Goal: Task Accomplishment & Management: Use online tool/utility

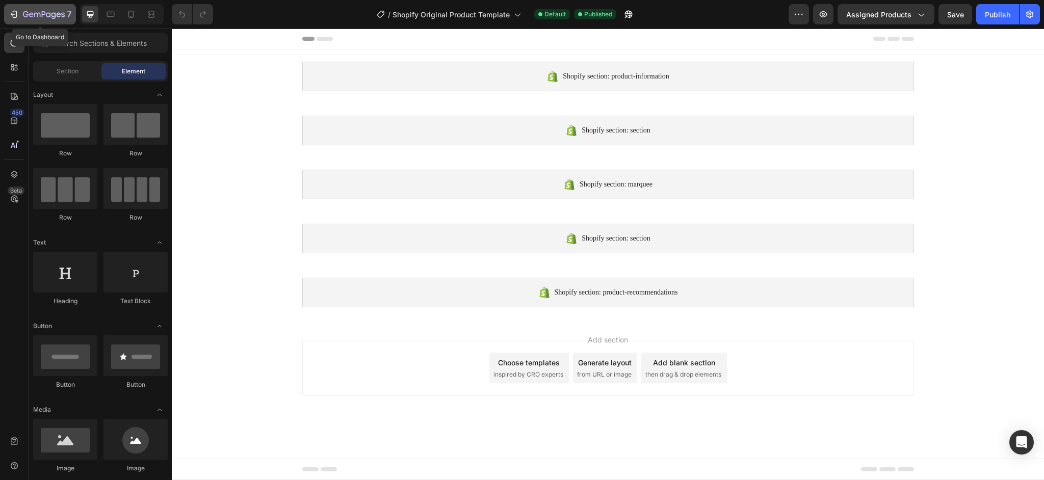
click at [19, 18] on div "7" at bounding box center [40, 14] width 63 height 12
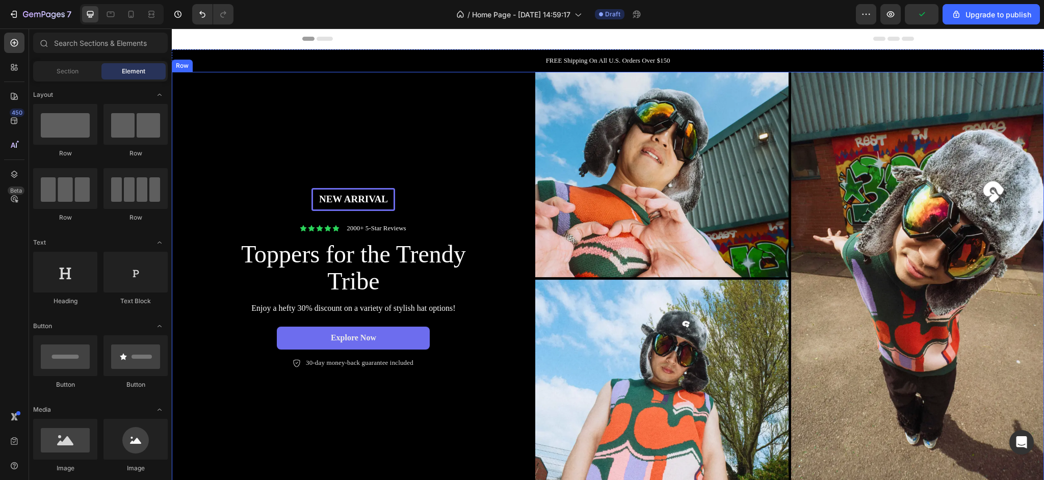
click at [443, 129] on div "New arrival Text [GEOGRAPHIC_DATA] Icon Icon Icon Icon Icon Icon List 2000+ 5-S…" at bounding box center [353, 278] width 363 height 413
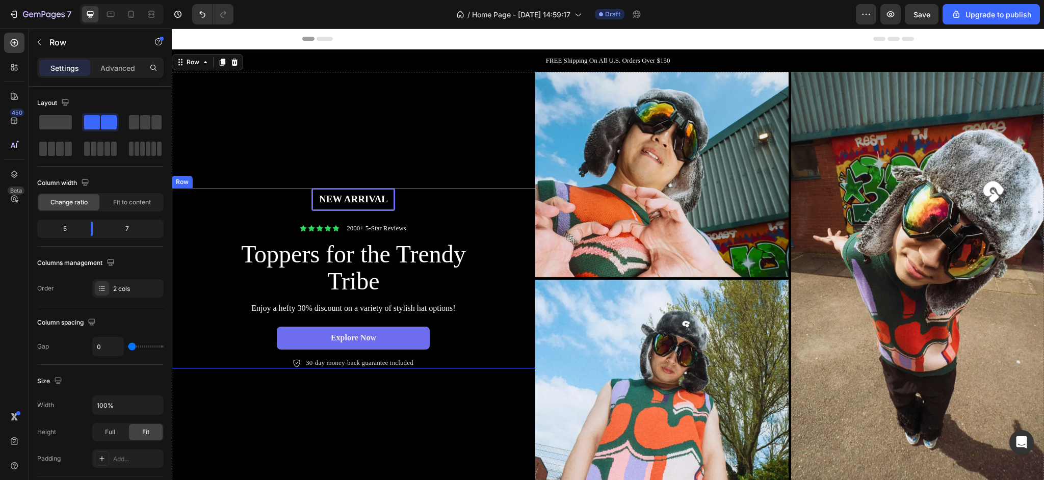
click at [336, 205] on p "New arrival" at bounding box center [353, 199] width 79 height 13
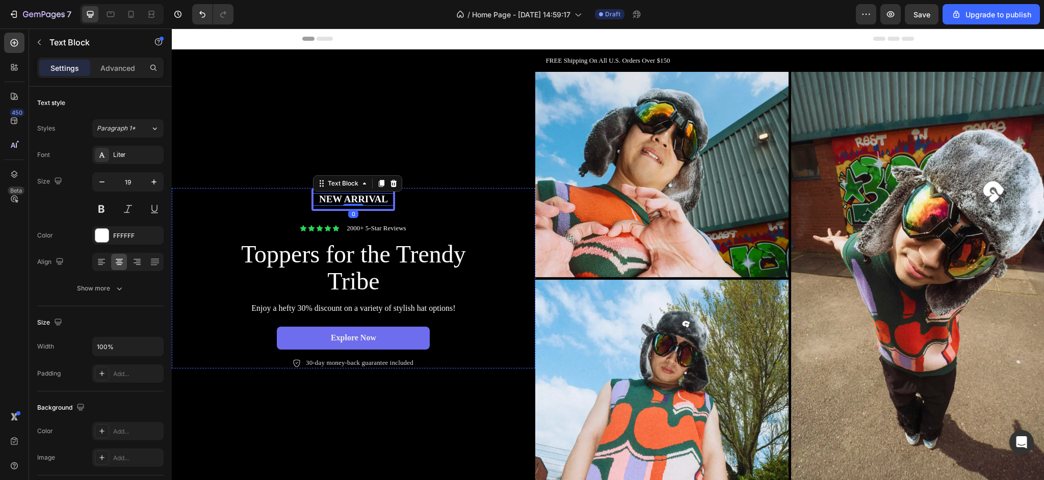
click at [334, 209] on div "New arrival Text Block 0 Row" at bounding box center [353, 199] width 84 height 23
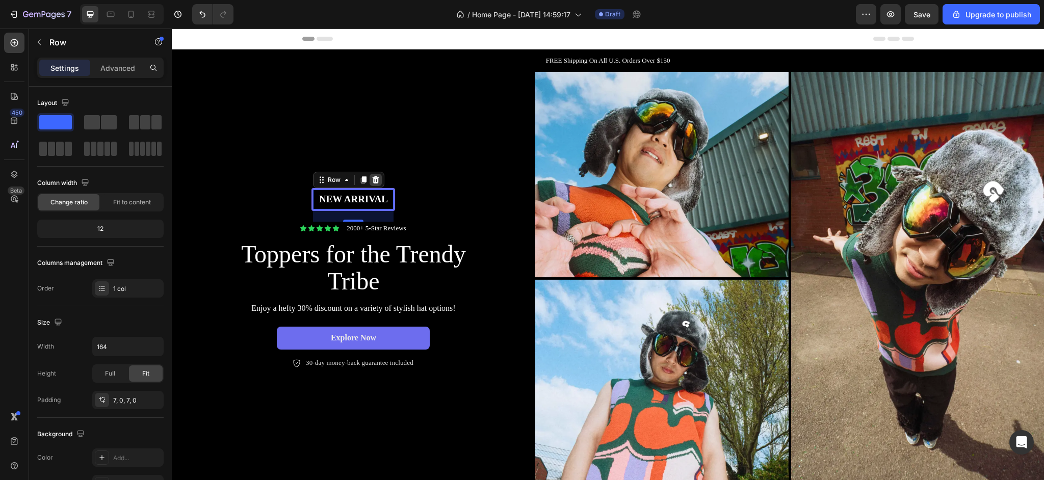
click at [373, 183] on icon at bounding box center [376, 180] width 8 height 8
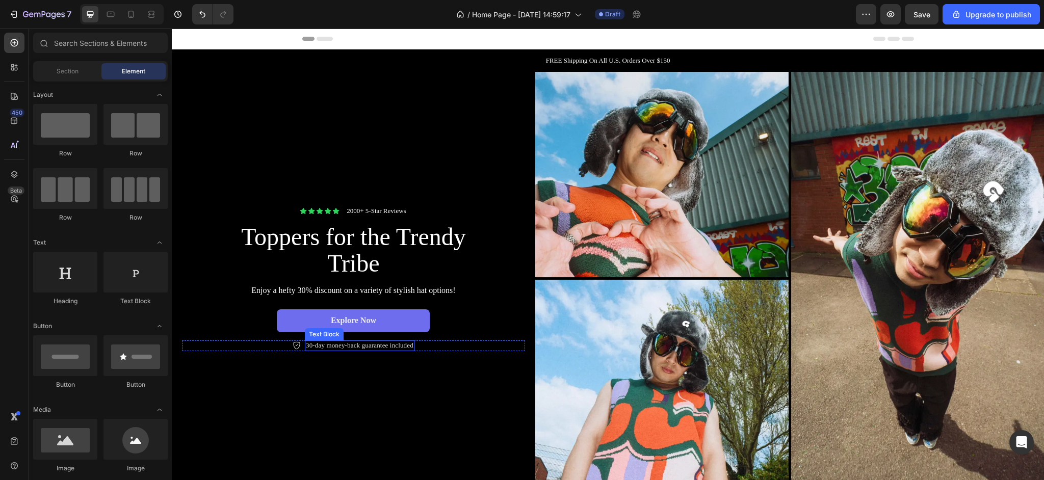
click at [369, 348] on p "30-day money-back guarantee included" at bounding box center [360, 346] width 108 height 9
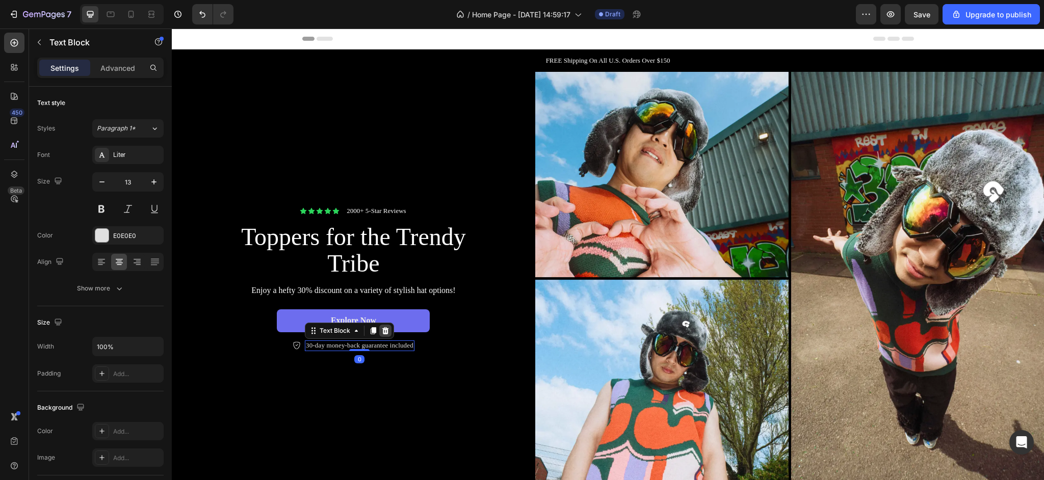
click at [384, 330] on icon at bounding box center [385, 330] width 7 height 7
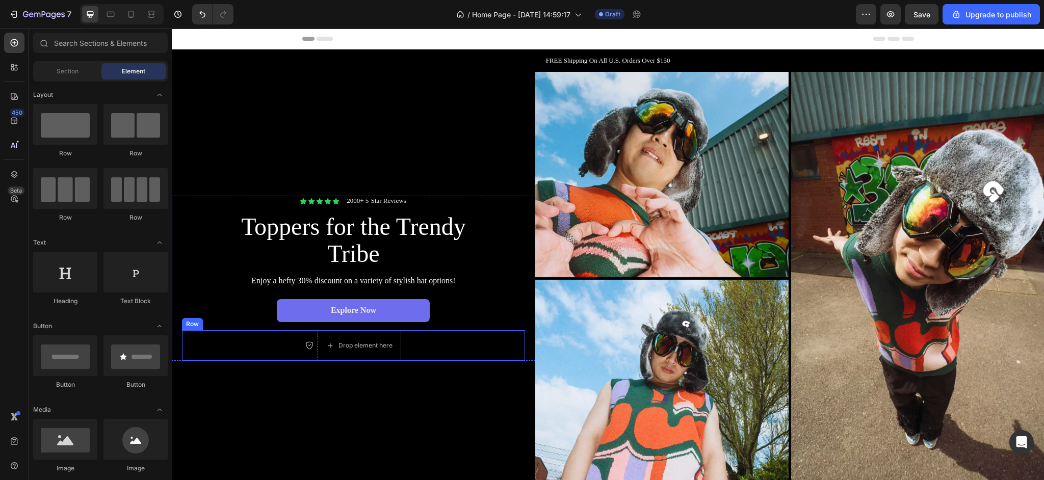
click at [273, 348] on div "Icon Drop element here Row" at bounding box center [353, 345] width 343 height 31
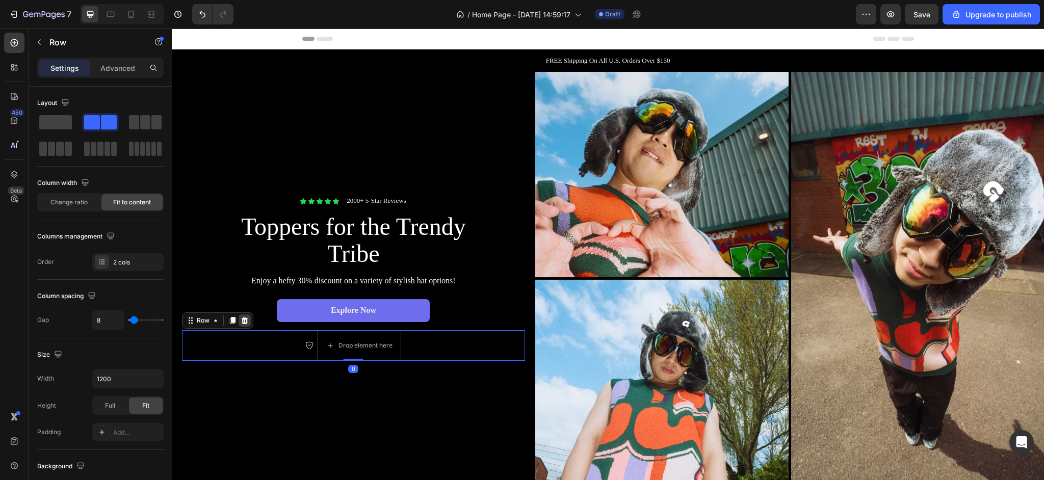
click at [239, 320] on div at bounding box center [245, 321] width 12 height 12
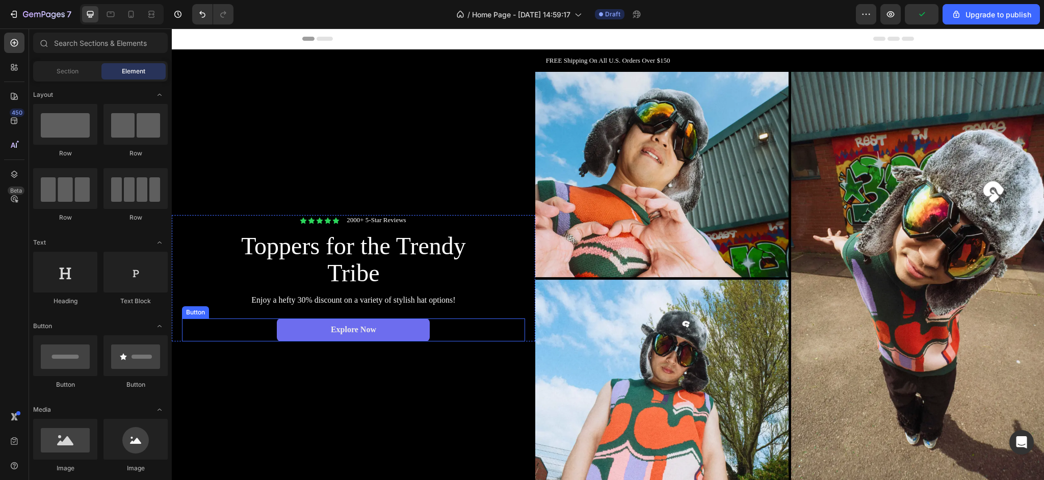
click at [256, 336] on div "Explore Now Button" at bounding box center [353, 330] width 343 height 23
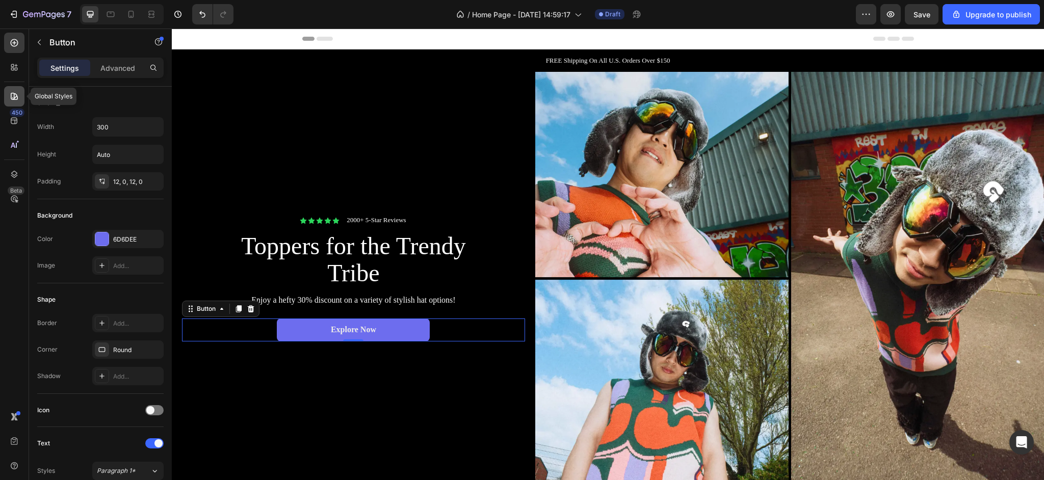
click at [19, 101] on icon at bounding box center [14, 96] width 10 height 10
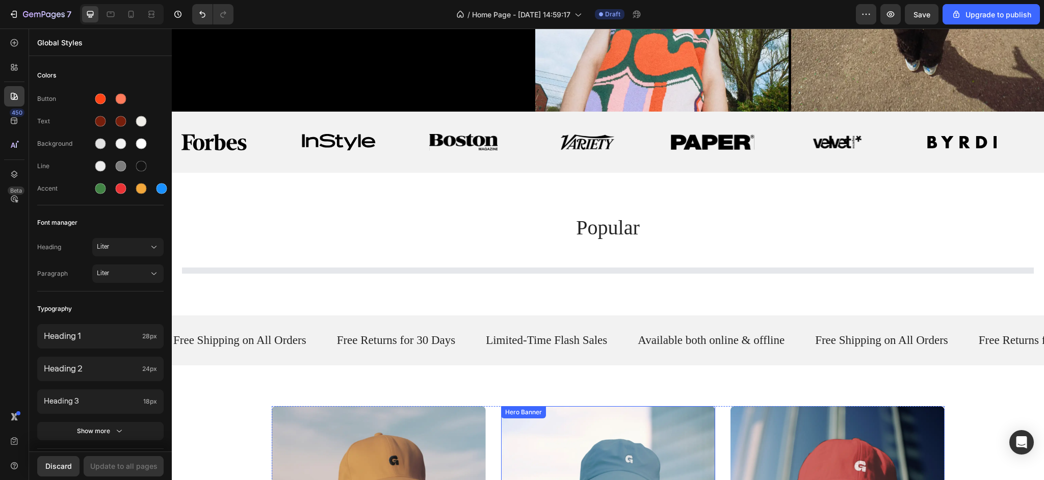
scroll to position [401, 0]
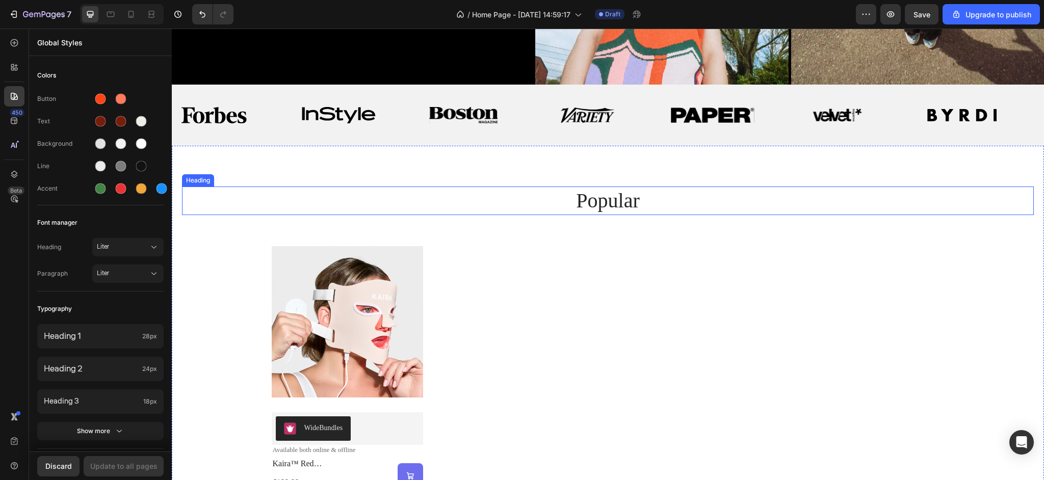
click at [593, 200] on h2 "popular" at bounding box center [608, 201] width 612 height 29
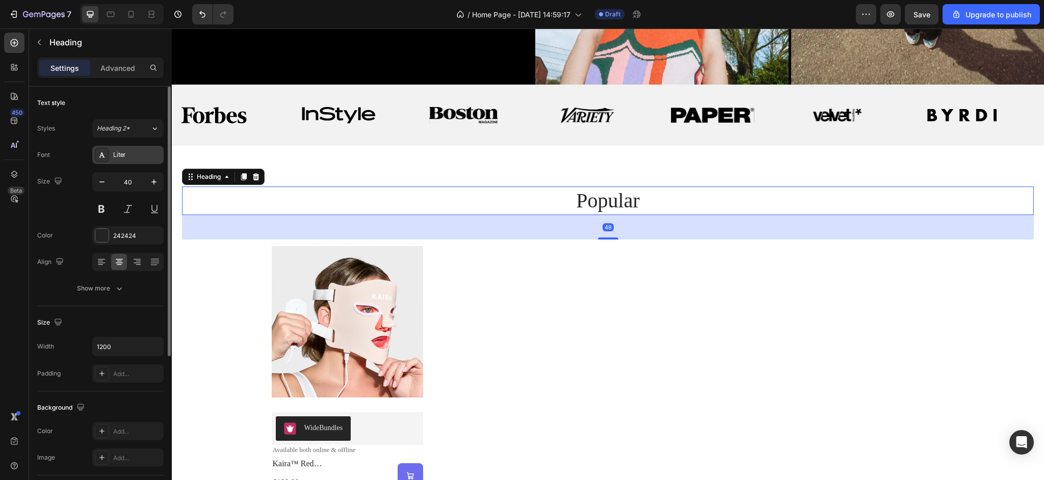
click at [128, 156] on div "Liter" at bounding box center [137, 155] width 48 height 9
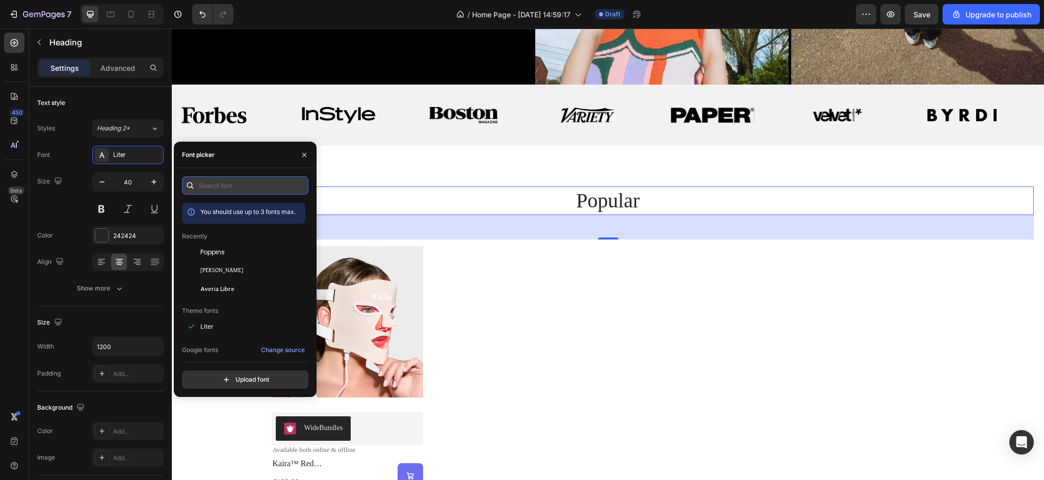
click at [227, 193] on input "text" at bounding box center [245, 185] width 126 height 18
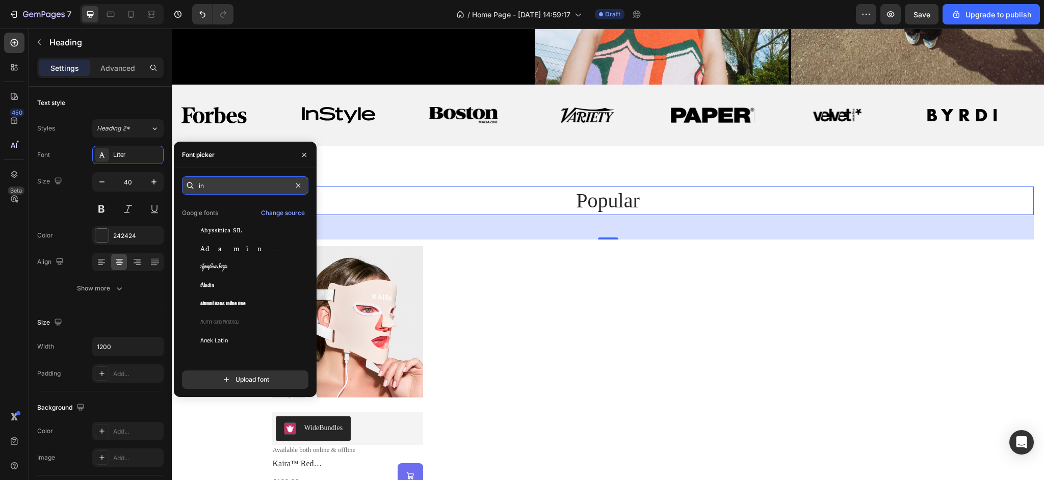
scroll to position [0, 0]
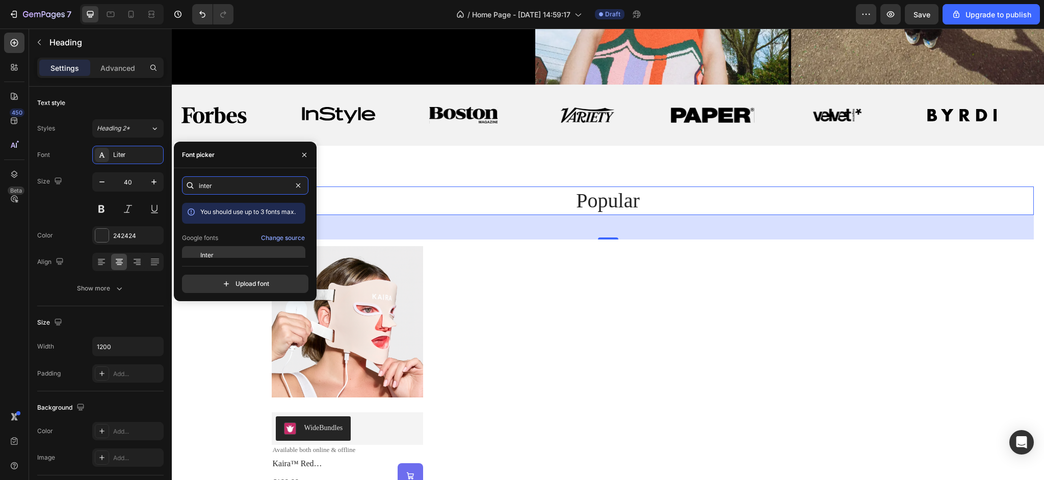
type input "inter"
click at [232, 249] on div "Inter" at bounding box center [243, 255] width 123 height 18
click at [17, 98] on icon at bounding box center [14, 96] width 7 height 7
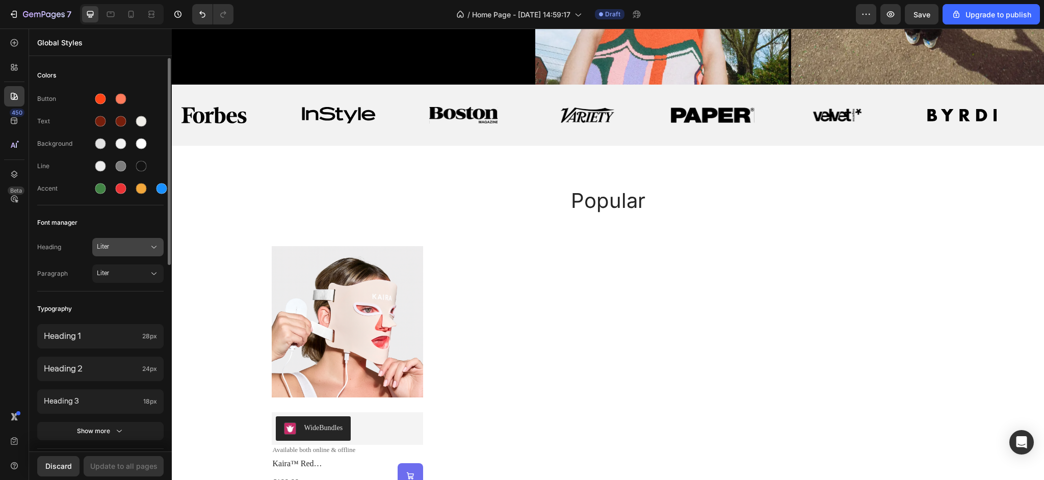
click at [126, 249] on span "Liter" at bounding box center [123, 247] width 52 height 9
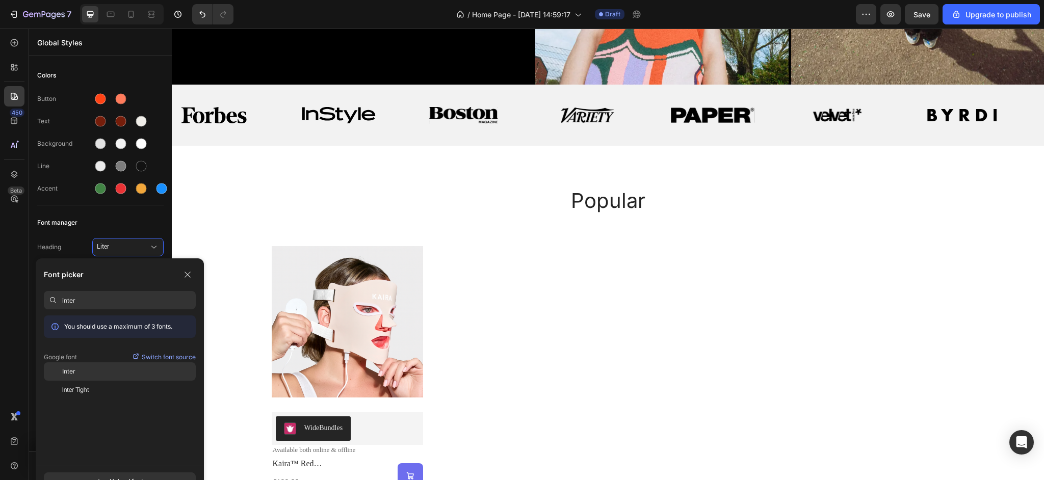
click at [95, 374] on div "Inter" at bounding box center [129, 371] width 134 height 9
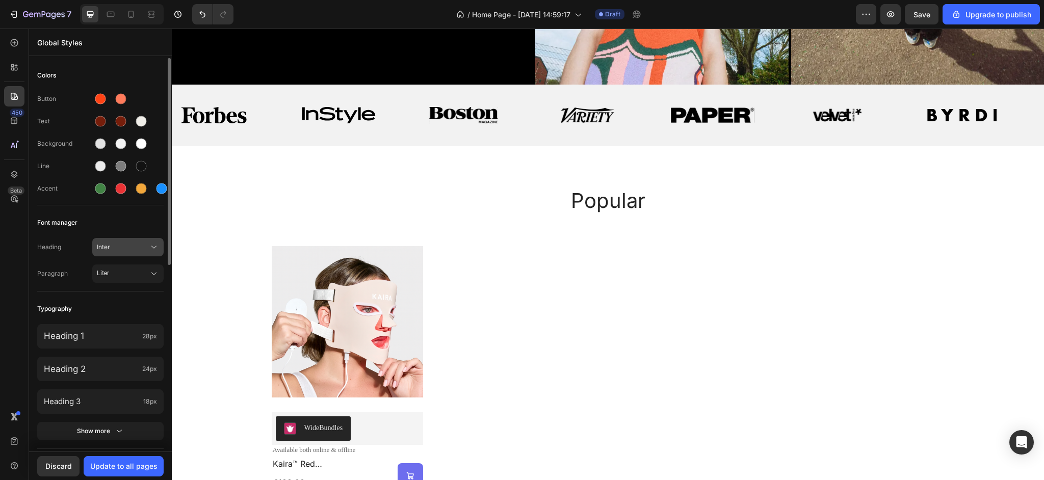
click at [126, 248] on span "Inter" at bounding box center [123, 247] width 52 height 9
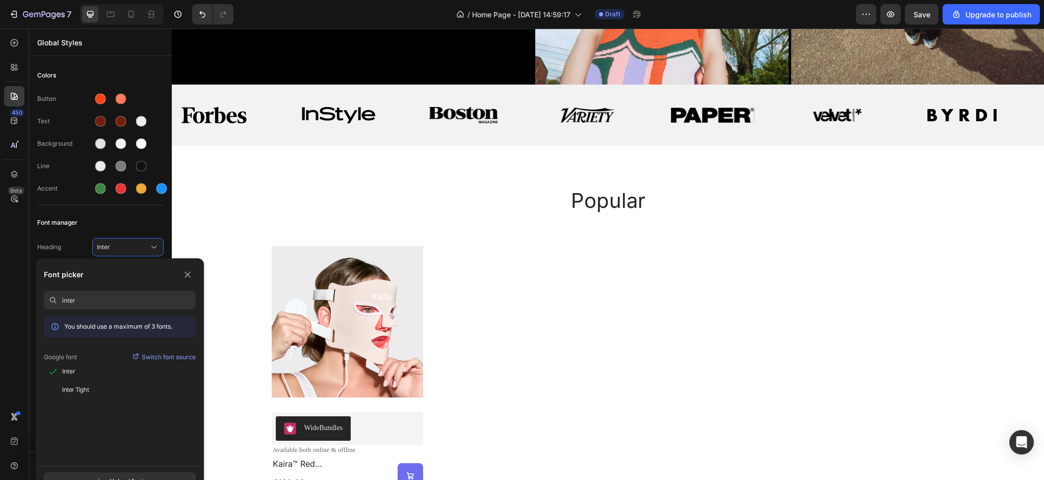
click at [113, 302] on input "inter" at bounding box center [129, 300] width 134 height 18
type input "a"
type input "inter"
click at [126, 231] on div "Font manager" at bounding box center [100, 223] width 126 height 18
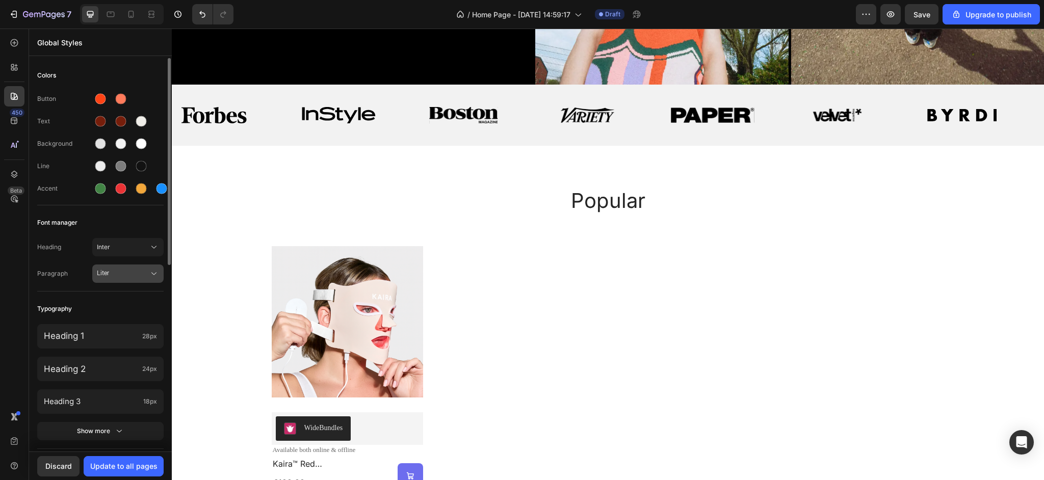
click at [109, 277] on span "Liter" at bounding box center [123, 273] width 52 height 9
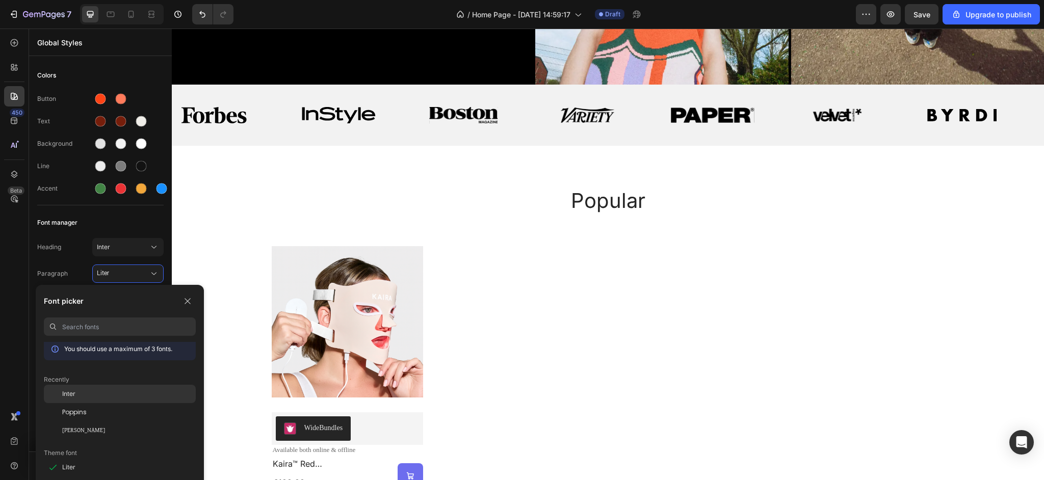
click at [84, 398] on div "Inter" at bounding box center [129, 393] width 134 height 9
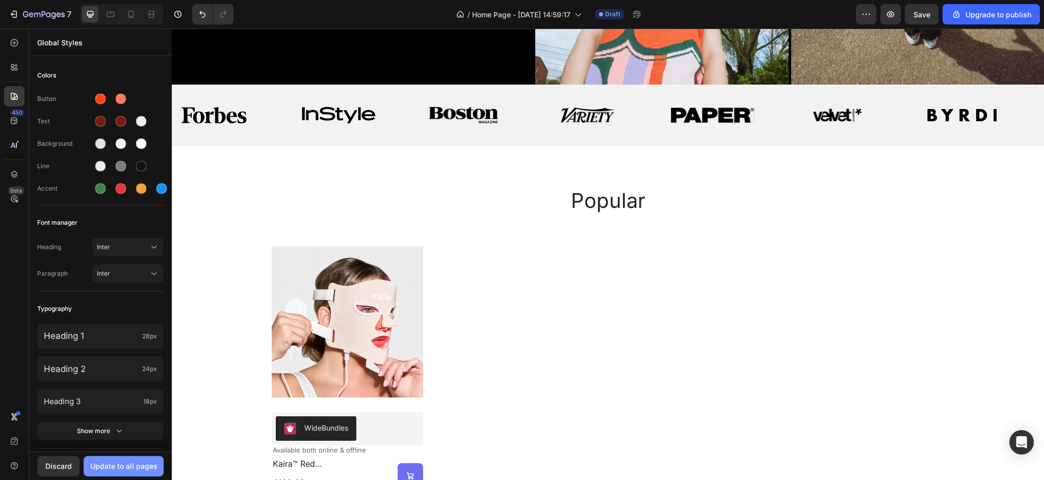
click at [136, 461] on div "Update to all pages" at bounding box center [123, 466] width 67 height 11
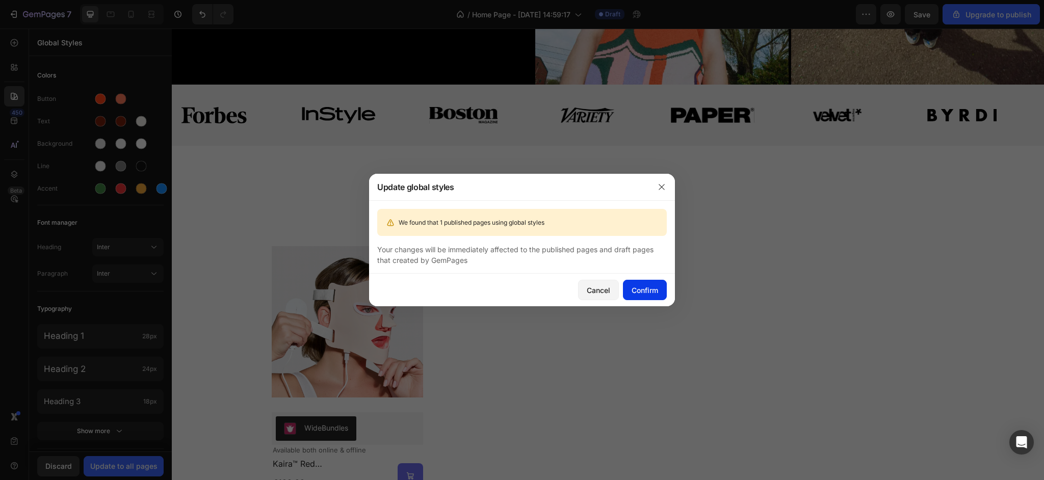
click at [639, 292] on div "Confirm" at bounding box center [645, 290] width 27 height 11
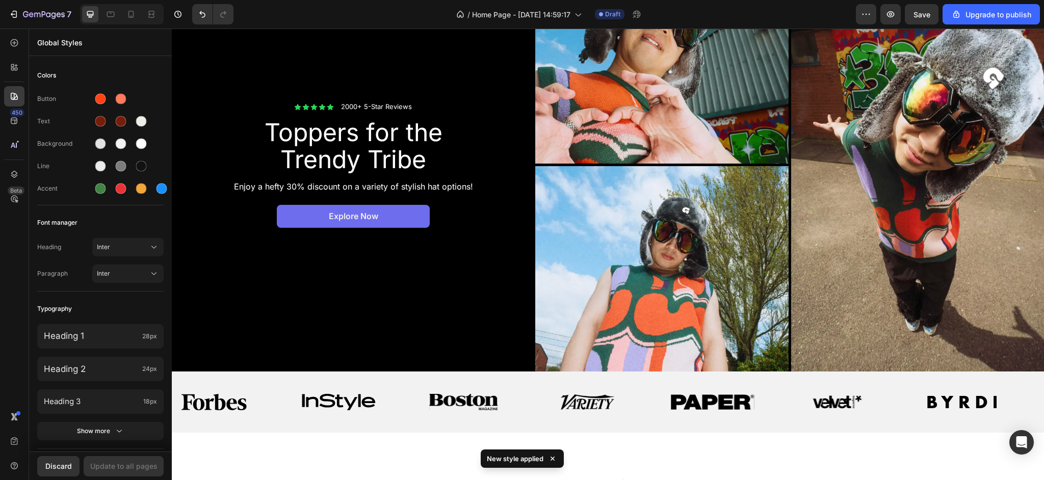
scroll to position [127, 0]
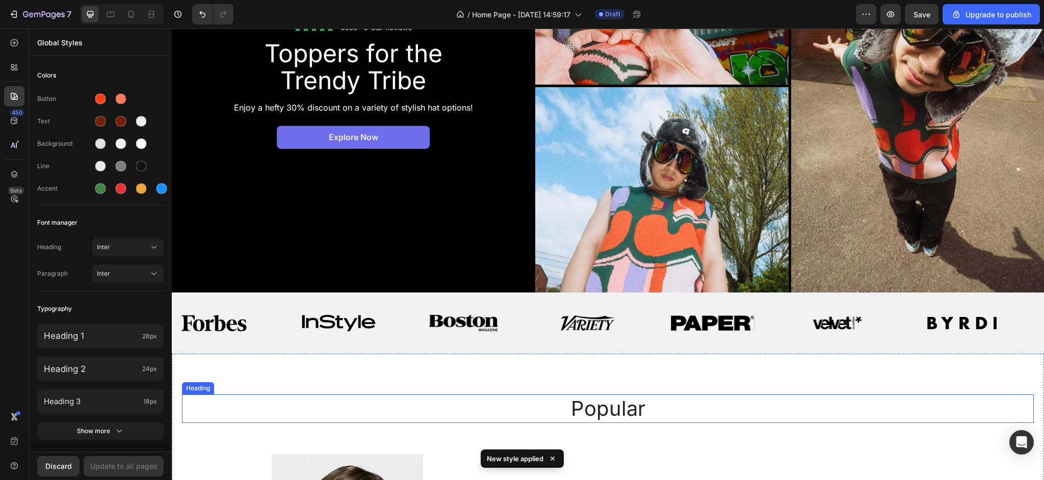
click at [600, 411] on h2 "popular" at bounding box center [608, 409] width 612 height 29
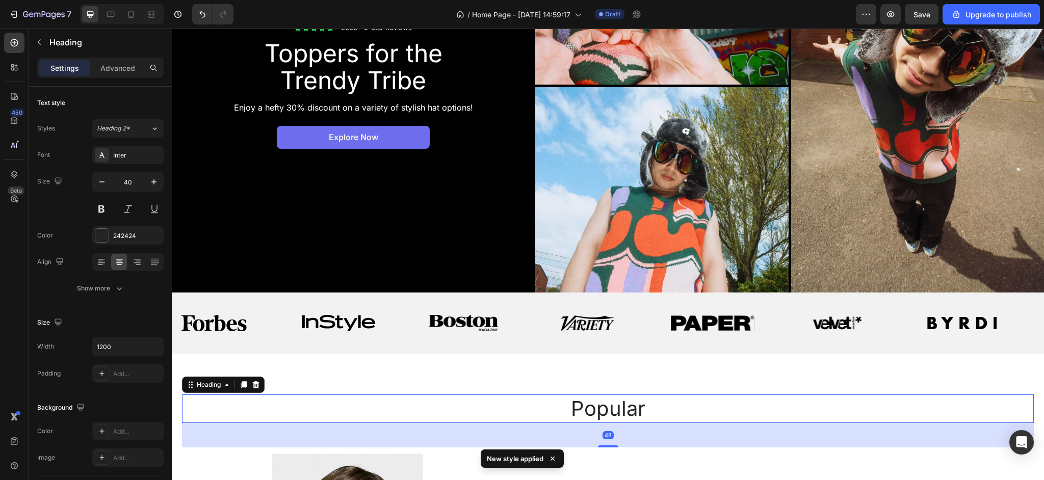
scroll to position [194, 0]
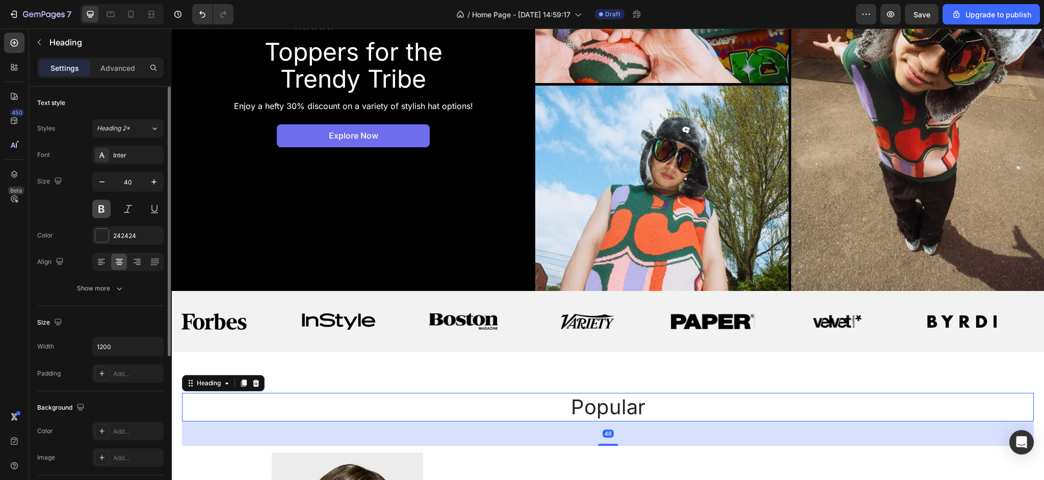
click at [103, 204] on button at bounding box center [101, 209] width 18 height 18
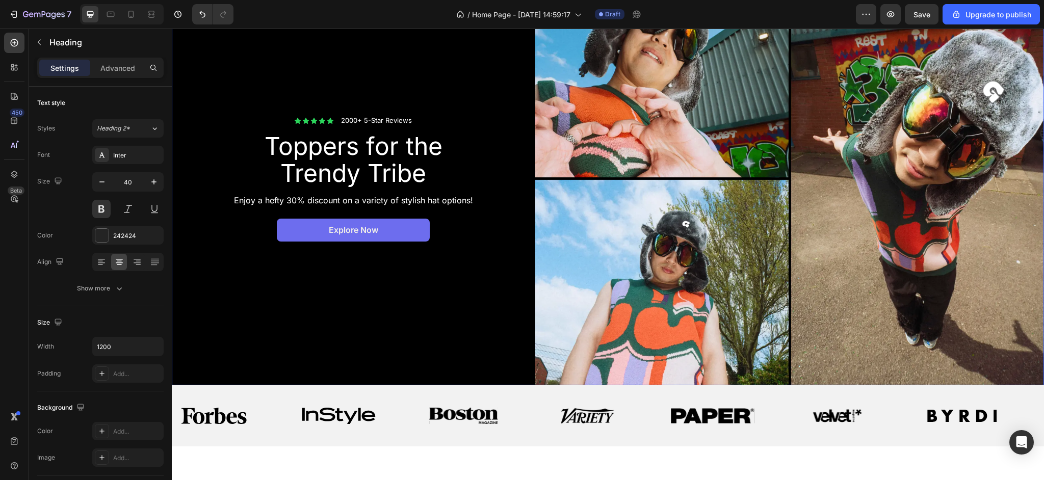
scroll to position [0, 0]
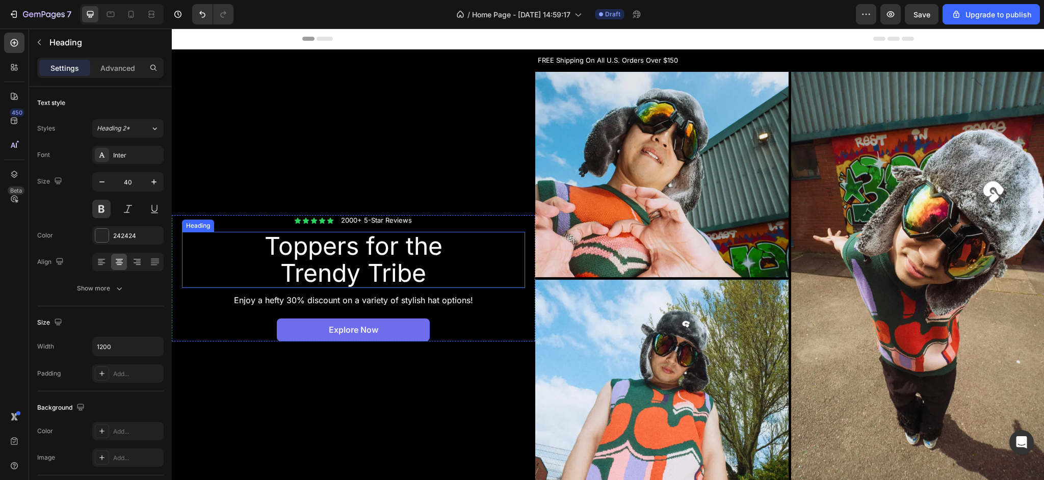
click at [393, 264] on h2 "Toppers for the Trendy Tribe" at bounding box center [353, 260] width 229 height 56
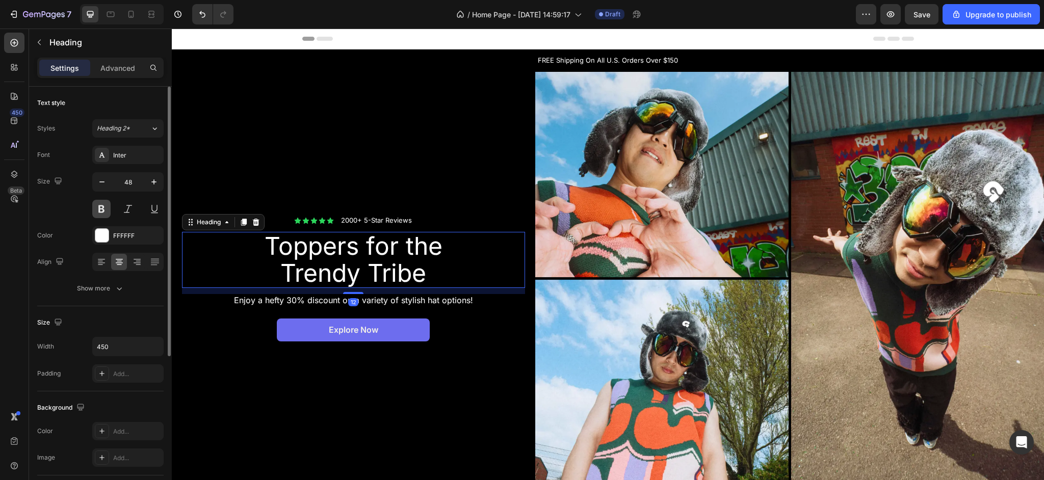
click at [101, 207] on button at bounding box center [101, 209] width 18 height 18
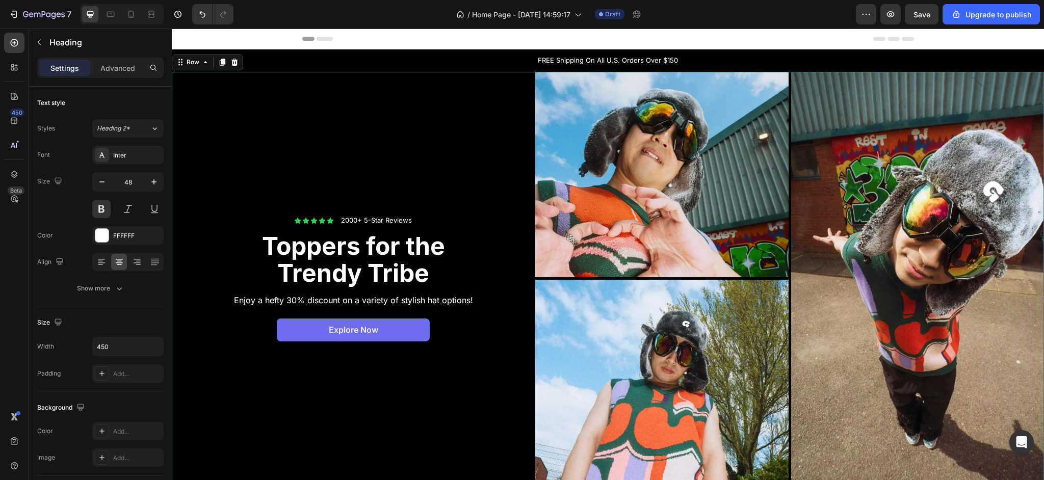
click at [398, 169] on div "Icon Icon Icon Icon Icon Icon List 2000+ 5-Star Reviews Text Block Row Toppers …" at bounding box center [353, 278] width 363 height 413
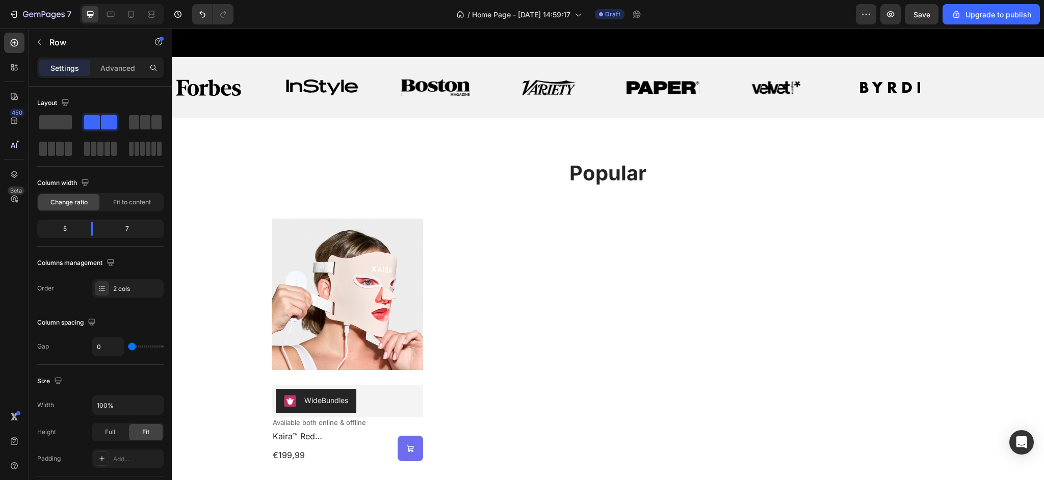
scroll to position [476, 0]
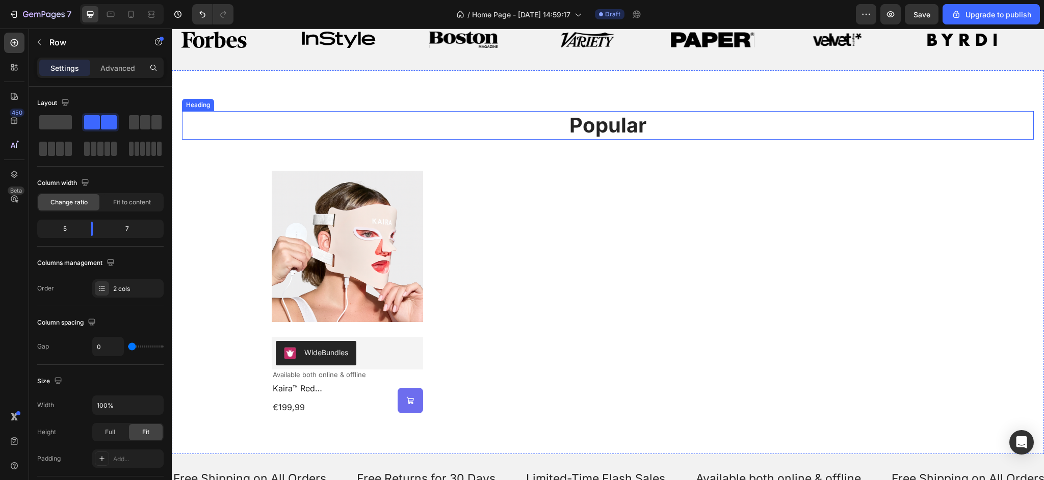
click at [583, 126] on h2 "popular" at bounding box center [608, 125] width 612 height 29
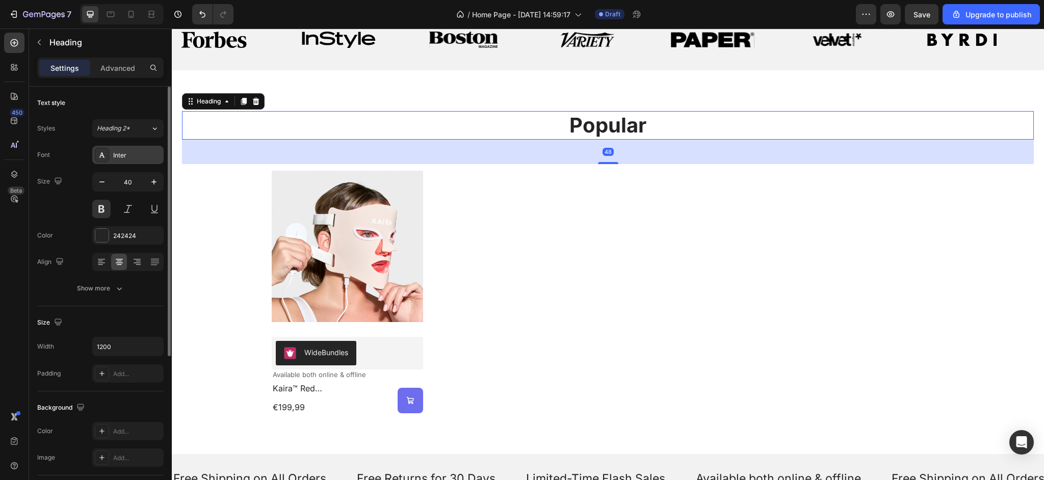
click at [115, 152] on div "Inter" at bounding box center [137, 155] width 48 height 9
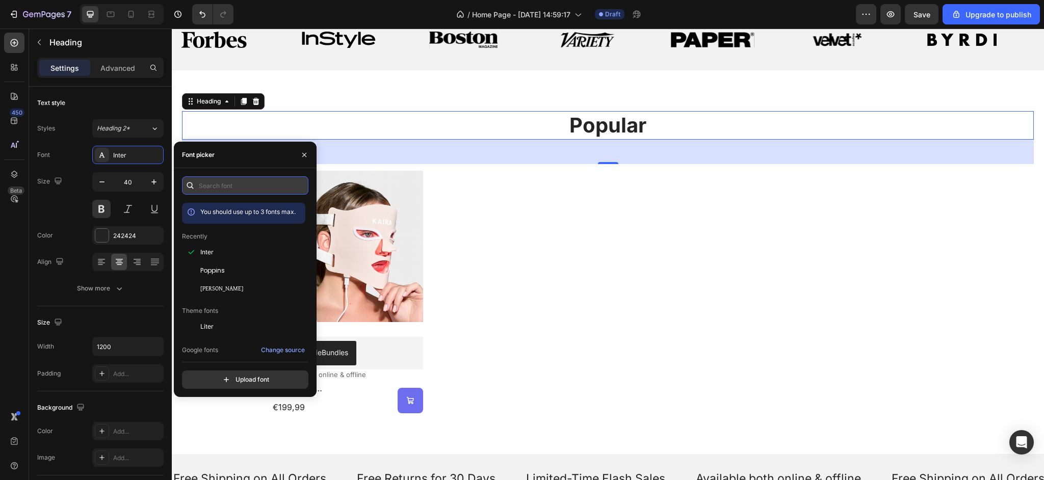
click at [255, 190] on input "text" at bounding box center [245, 185] width 126 height 18
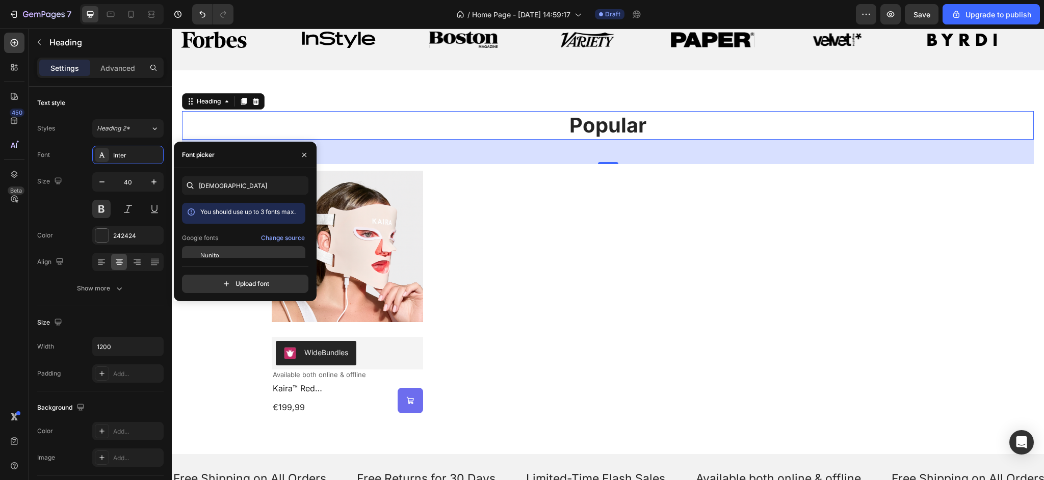
click at [250, 256] on div "Nunito" at bounding box center [251, 255] width 103 height 9
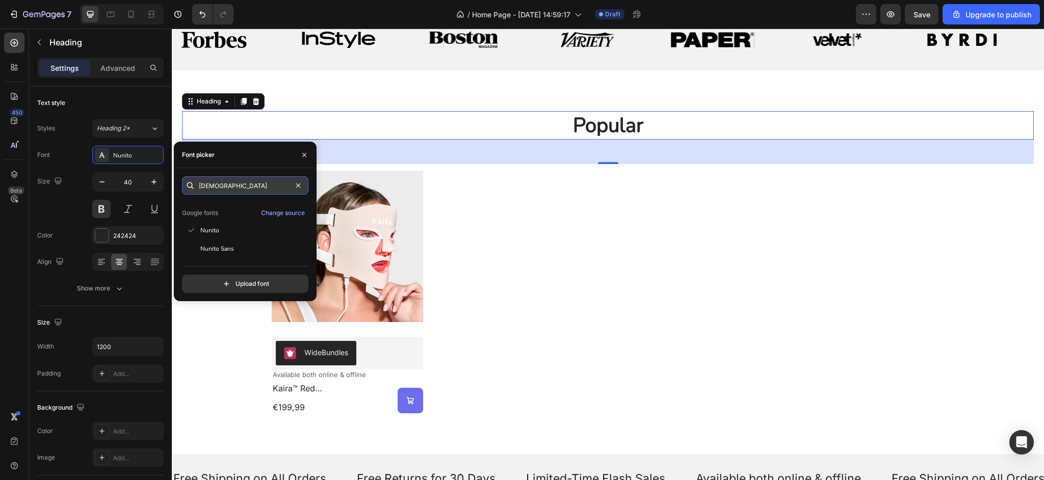
click at [237, 189] on input "[DEMOGRAPHIC_DATA]" at bounding box center [245, 185] width 126 height 18
click at [235, 236] on div "Work Sans" at bounding box center [243, 230] width 123 height 18
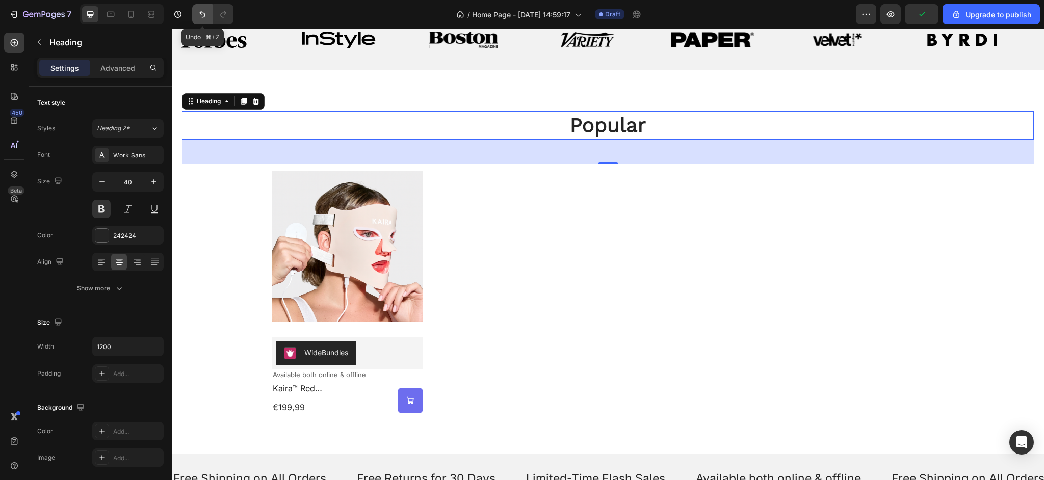
click at [200, 10] on icon "Undo/Redo" at bounding box center [202, 14] width 10 height 10
click at [135, 159] on div "Inter" at bounding box center [137, 155] width 48 height 9
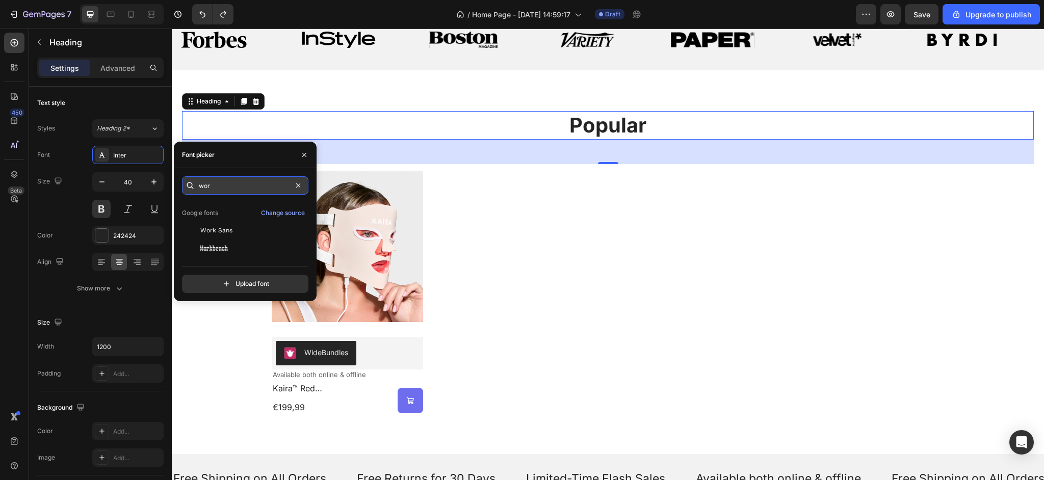
click at [226, 182] on input "wor" at bounding box center [245, 185] width 126 height 18
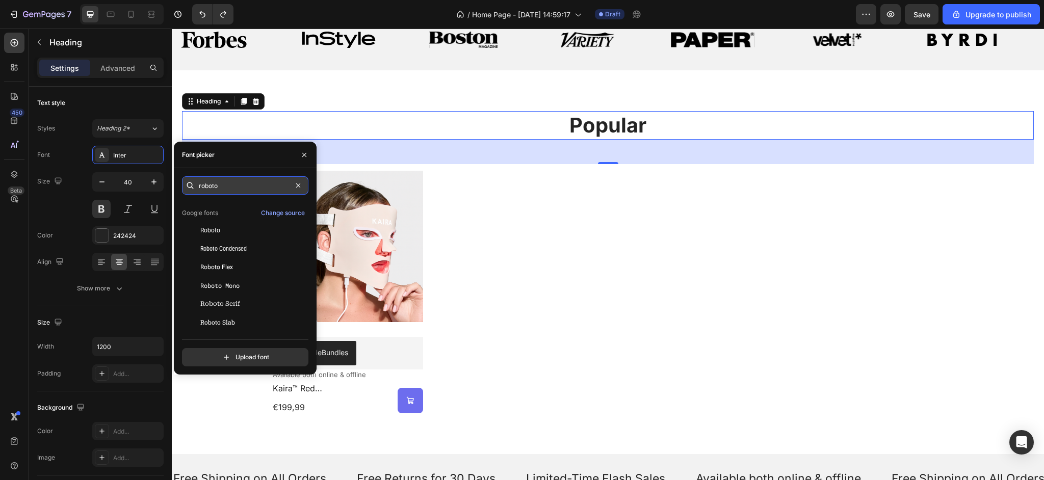
scroll to position [0, 0]
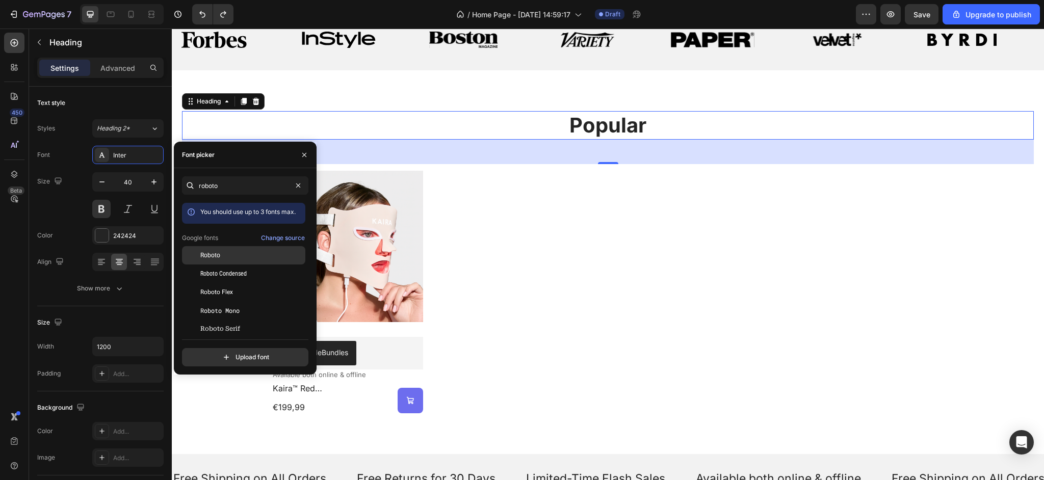
click at [211, 253] on span "Roboto" at bounding box center [210, 255] width 20 height 9
click at [233, 191] on input "roboto" at bounding box center [245, 185] width 126 height 18
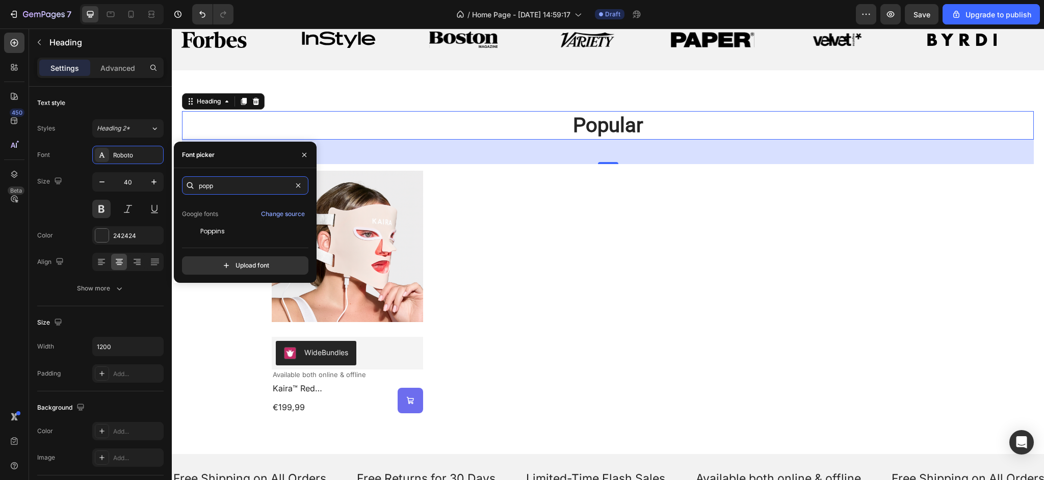
scroll to position [25, 0]
type input "popp"
click at [226, 233] on div "Poppins" at bounding box center [251, 230] width 103 height 9
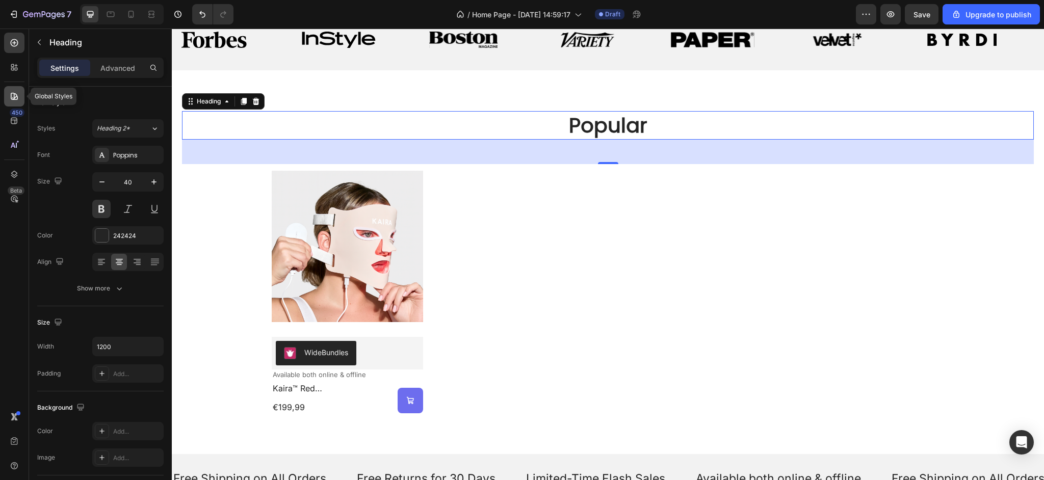
click at [17, 96] on icon at bounding box center [14, 96] width 10 height 10
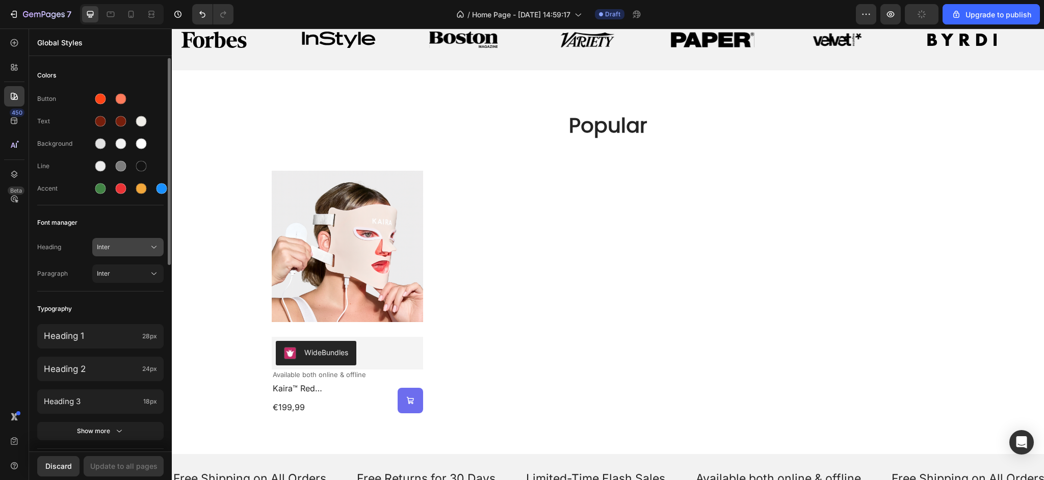
click at [119, 248] on span "Inter" at bounding box center [123, 247] width 52 height 9
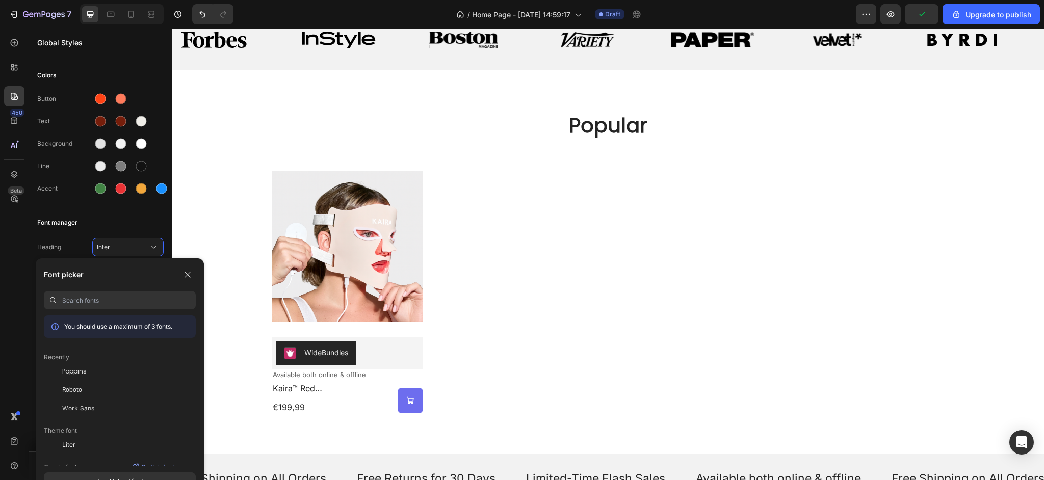
click at [109, 302] on input at bounding box center [129, 300] width 134 height 18
type input "p"
type input "roboto"
click at [100, 367] on div "Roboto" at bounding box center [129, 364] width 134 height 9
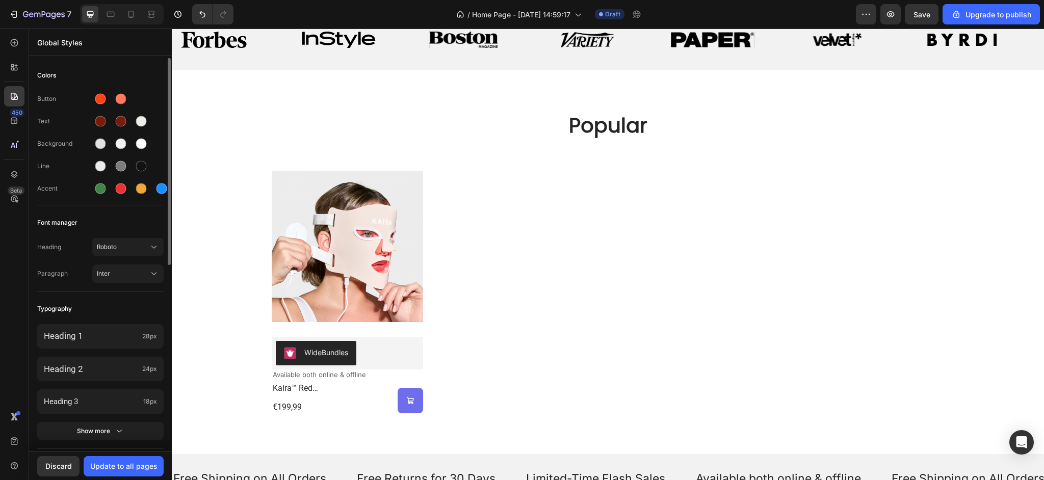
click at [121, 260] on div "Heading Roboto Paragraph Inter" at bounding box center [100, 261] width 126 height 59
click at [123, 255] on button "Roboto" at bounding box center [127, 247] width 71 height 18
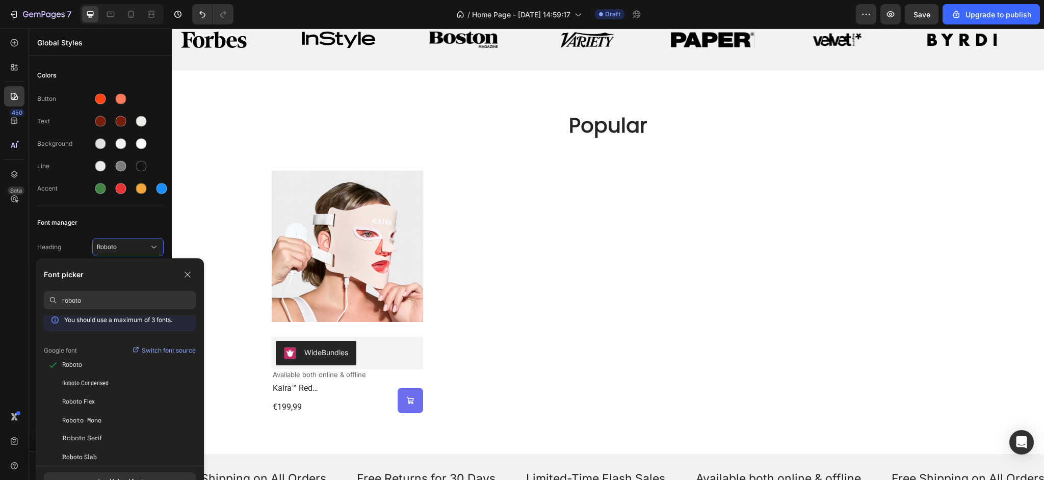
click at [126, 303] on input "roboto" at bounding box center [129, 300] width 134 height 18
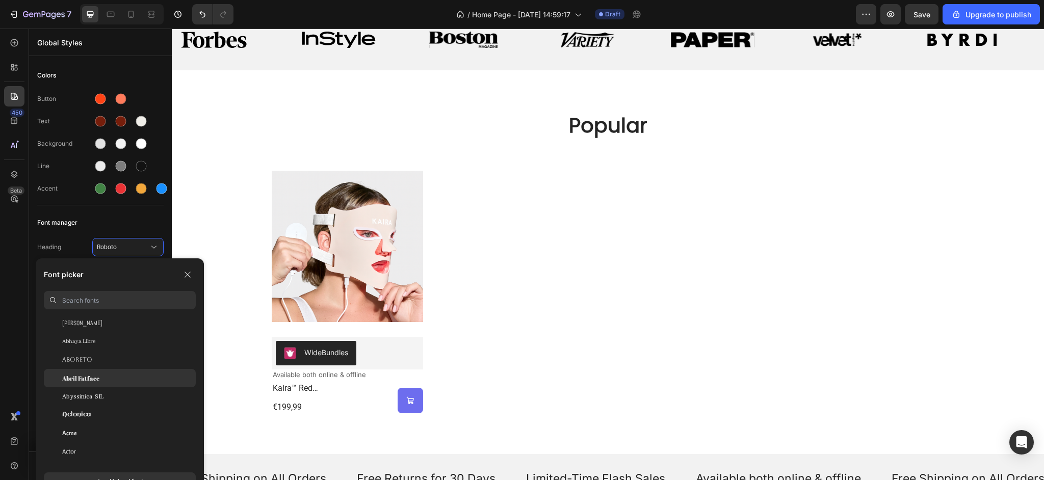
click at [121, 378] on div "Abril Fatface" at bounding box center [129, 378] width 134 height 9
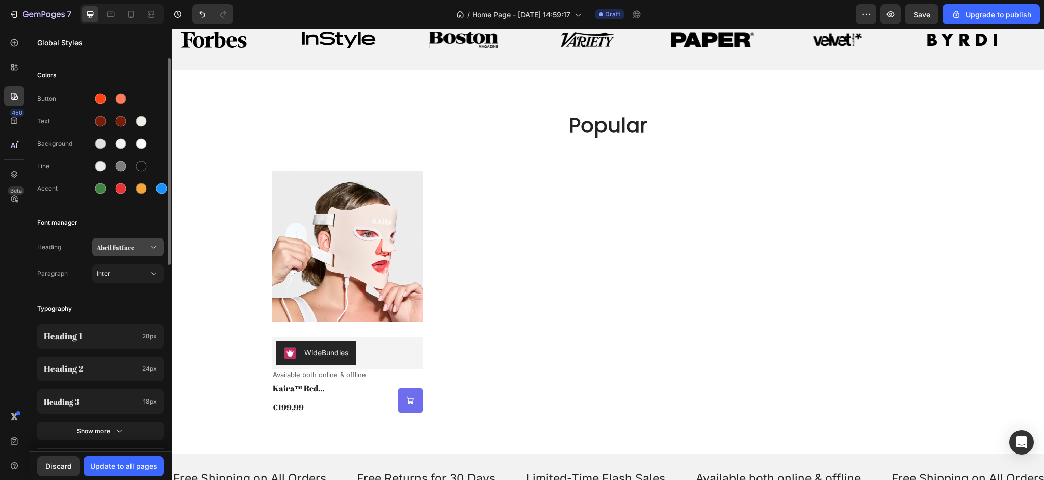
click at [133, 252] on button "Abril Fatface" at bounding box center [127, 247] width 71 height 18
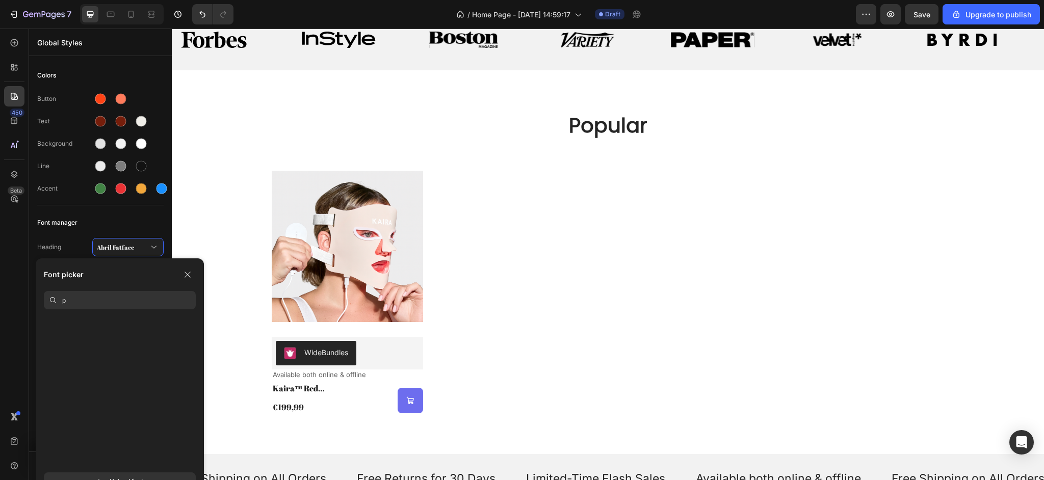
scroll to position [0, 0]
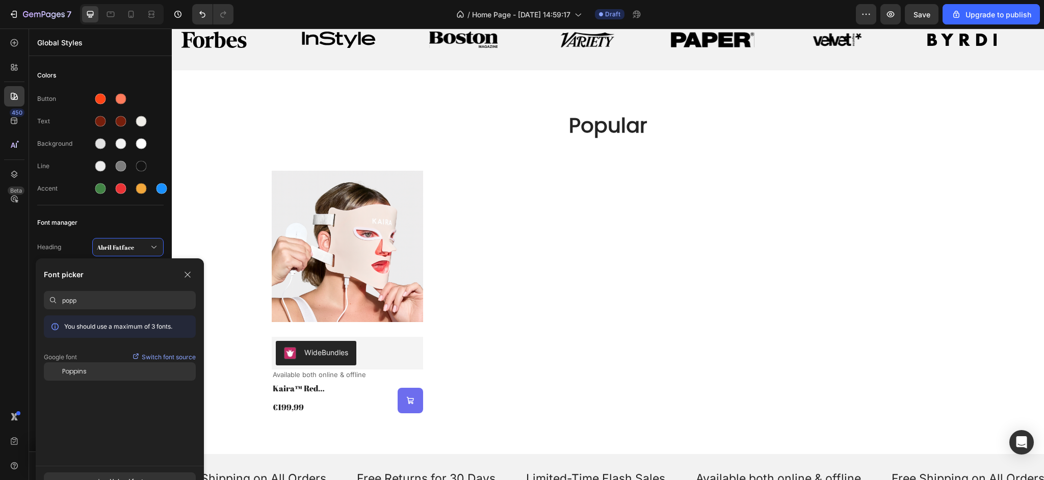
type input "popp"
click at [113, 369] on div "Poppins" at bounding box center [129, 371] width 134 height 9
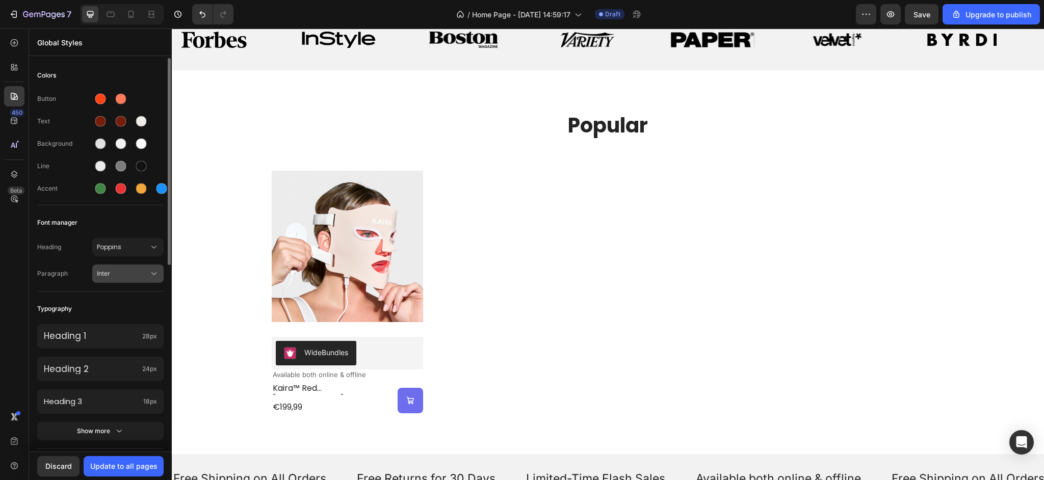
click at [129, 278] on div "Inter" at bounding box center [128, 274] width 62 height 10
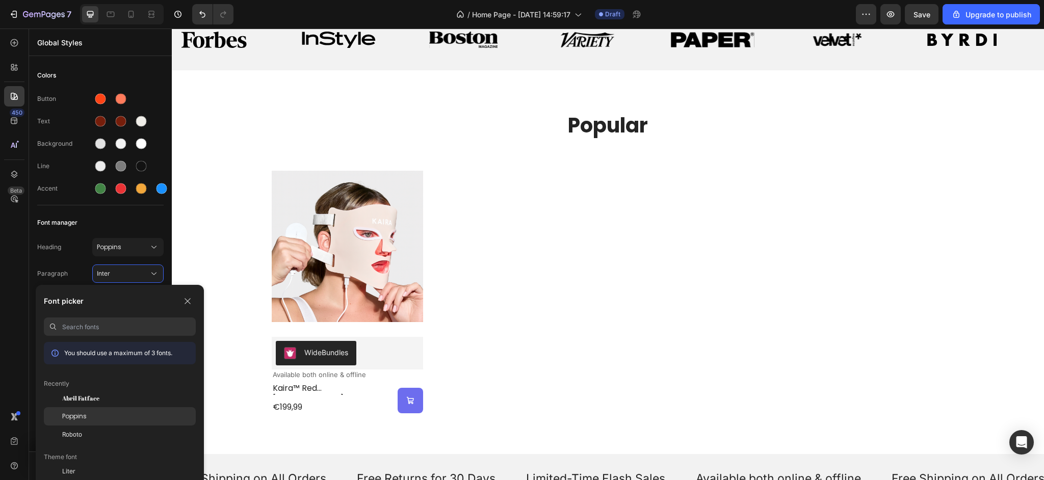
click at [72, 420] on span "Poppins" at bounding box center [74, 416] width 24 height 9
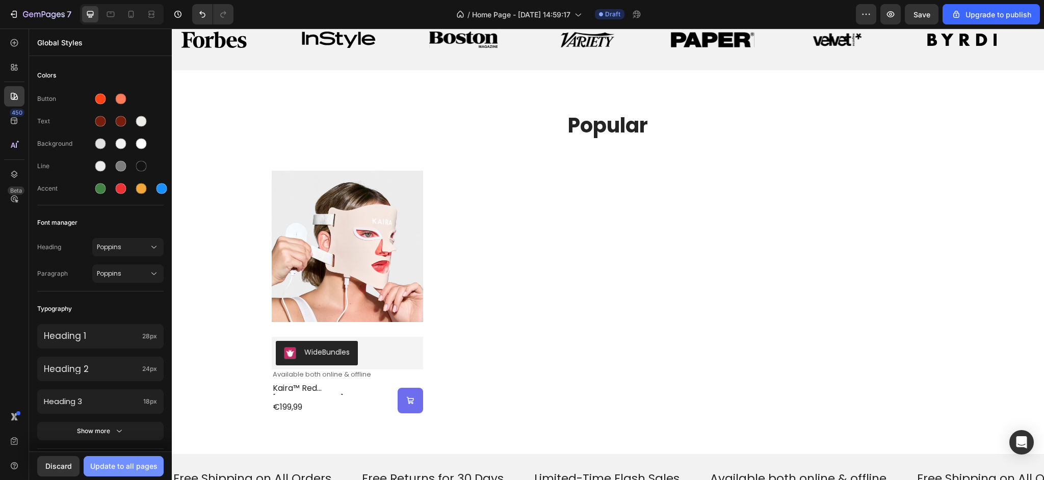
click at [138, 471] on div "Update to all pages" at bounding box center [123, 466] width 67 height 11
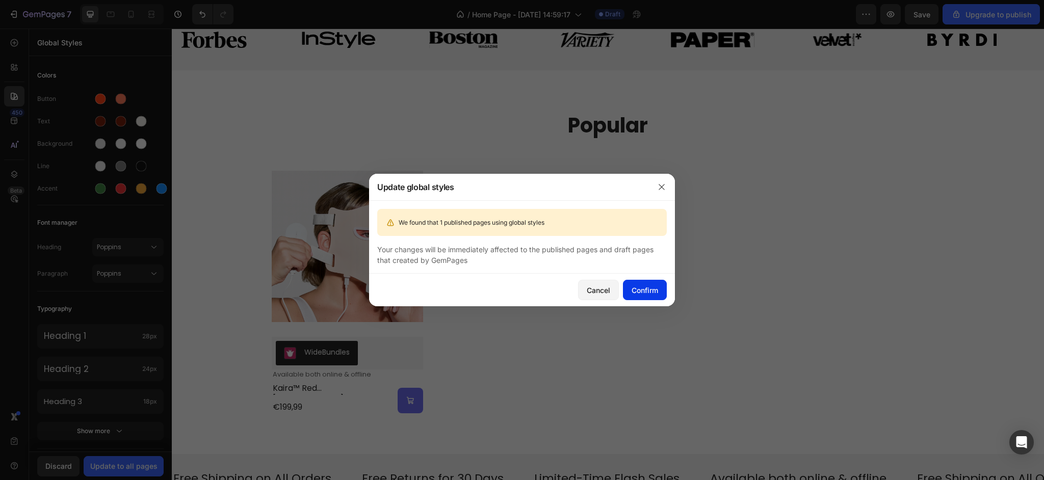
click at [647, 294] on div "Confirm" at bounding box center [645, 290] width 27 height 11
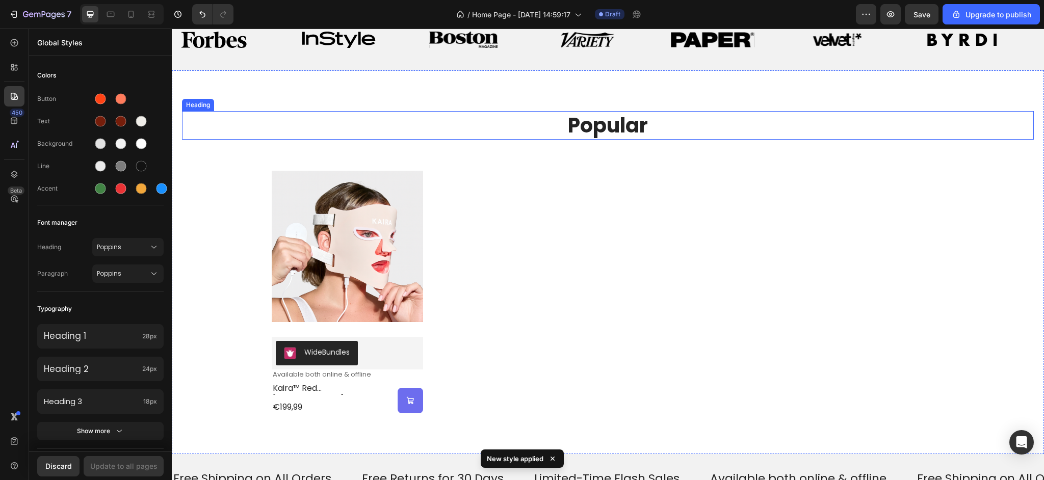
click at [644, 119] on h2 "popular" at bounding box center [608, 125] width 612 height 29
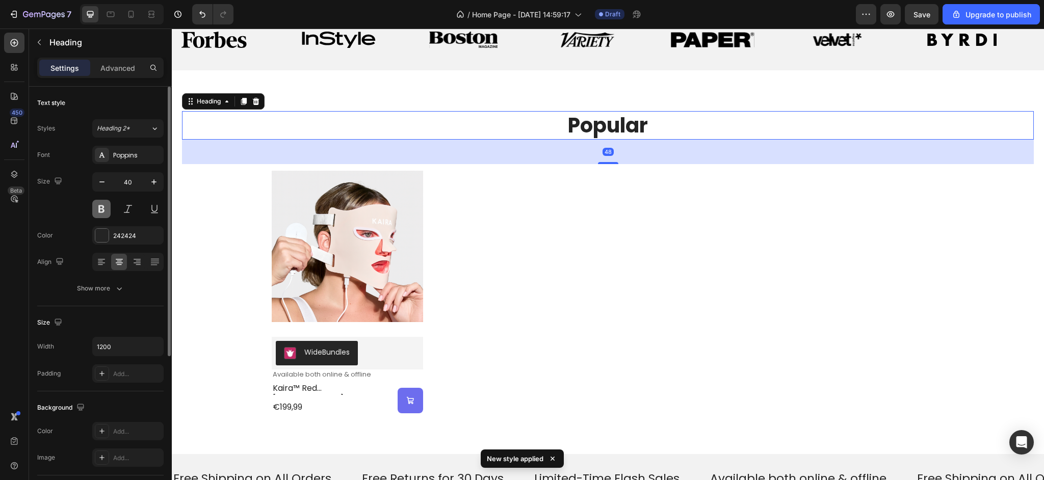
click at [102, 212] on button at bounding box center [101, 209] width 18 height 18
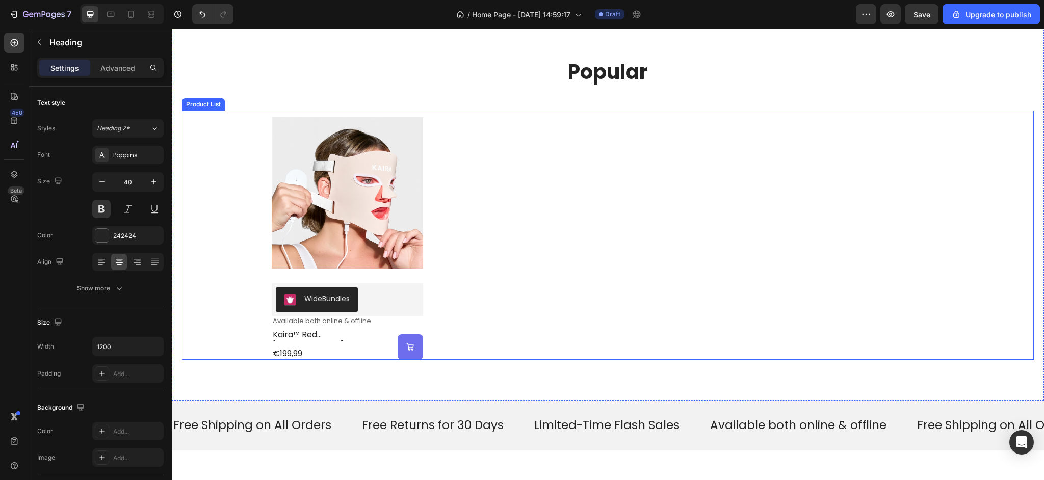
scroll to position [525, 0]
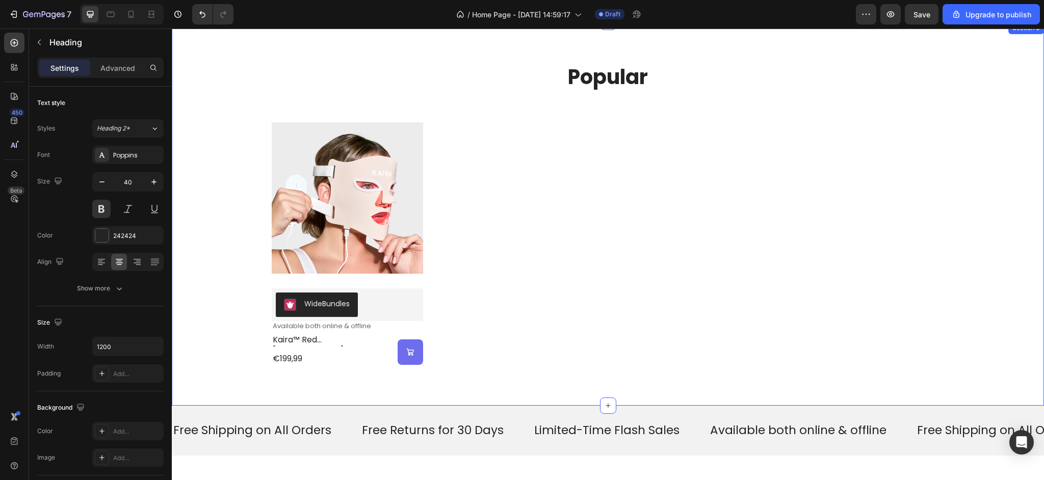
click at [607, 81] on h2 "popular" at bounding box center [608, 77] width 612 height 29
click at [607, 81] on p "popular" at bounding box center [608, 77] width 610 height 27
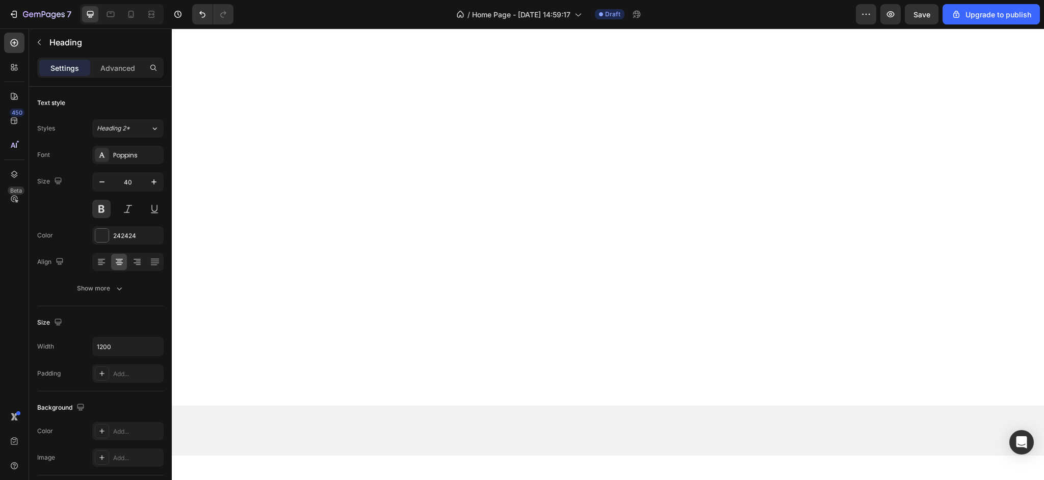
scroll to position [0, 0]
